Goal: Information Seeking & Learning: Learn about a topic

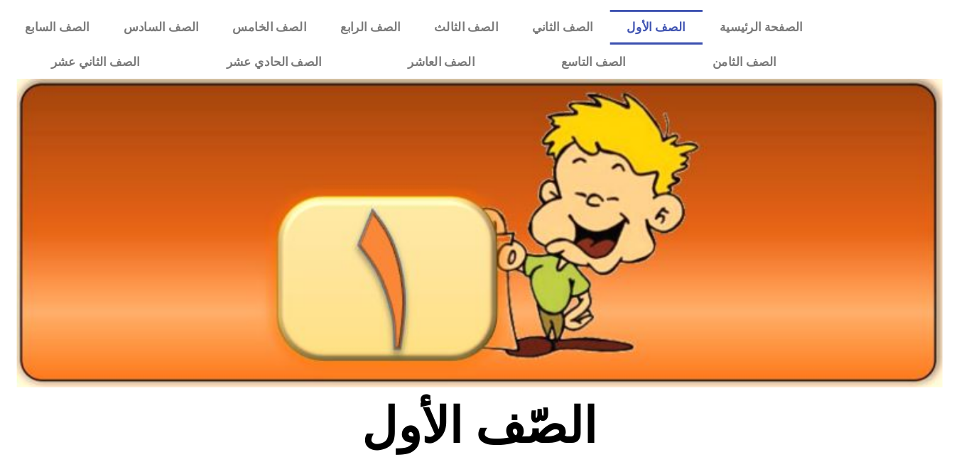
scroll to position [230, 0]
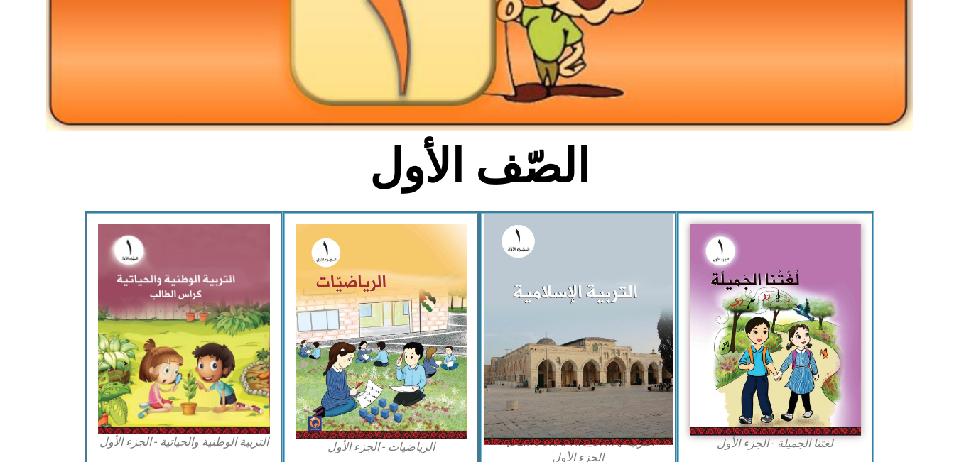
click at [645, 313] on img at bounding box center [578, 329] width 189 height 231
click at [536, 337] on img at bounding box center [578, 329] width 189 height 231
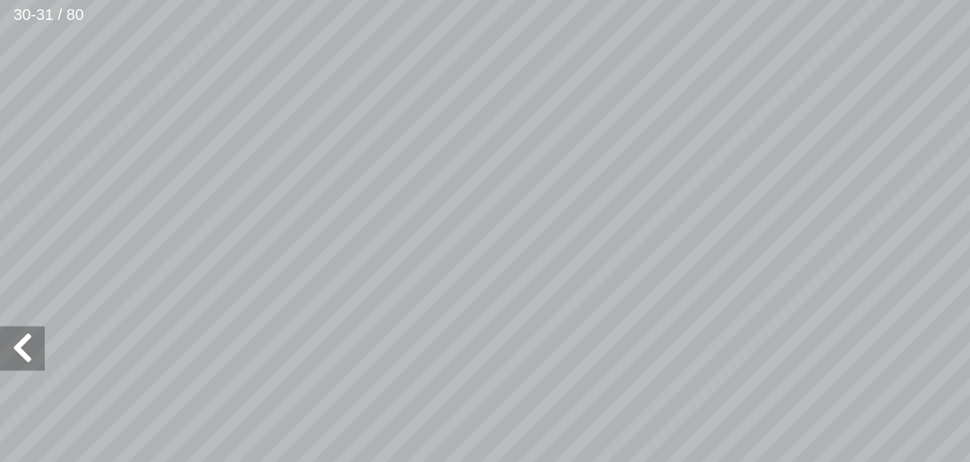
scroll to position [91, -129]
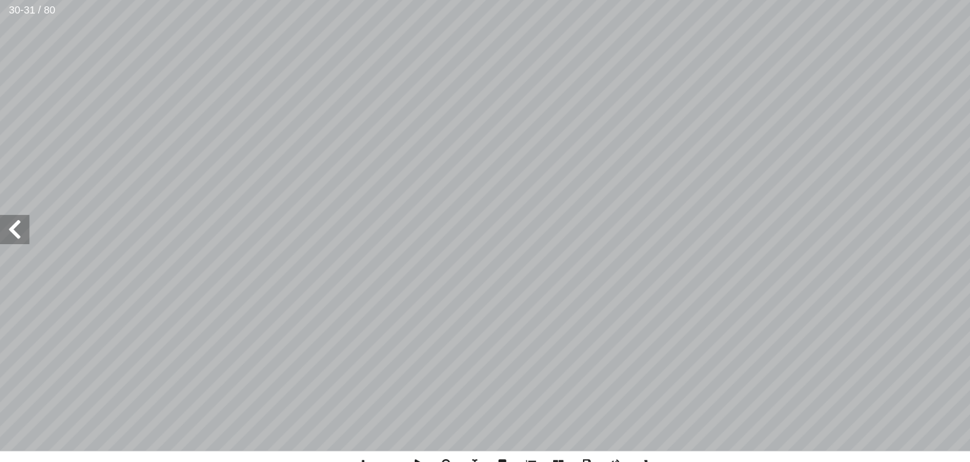
scroll to position [27, -45]
